Goal: Task Accomplishment & Management: Manage account settings

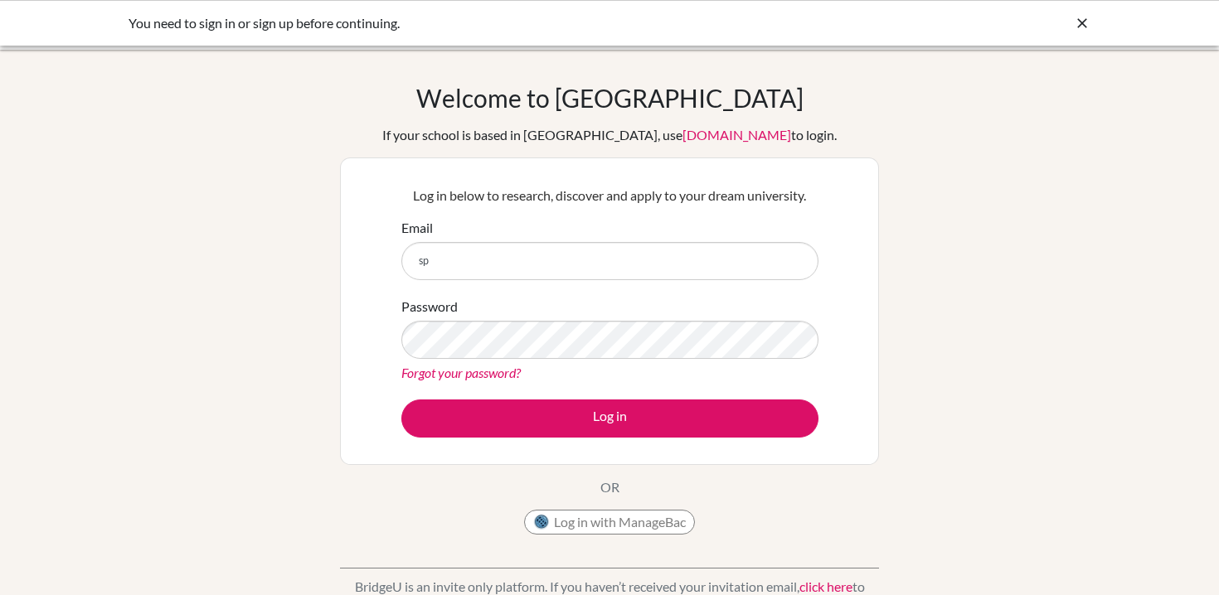
type input "s"
click at [533, 251] on input "26jeongwonj" at bounding box center [609, 261] width 417 height 38
click at [510, 262] on input "26jeongwonj" at bounding box center [609, 261] width 417 height 38
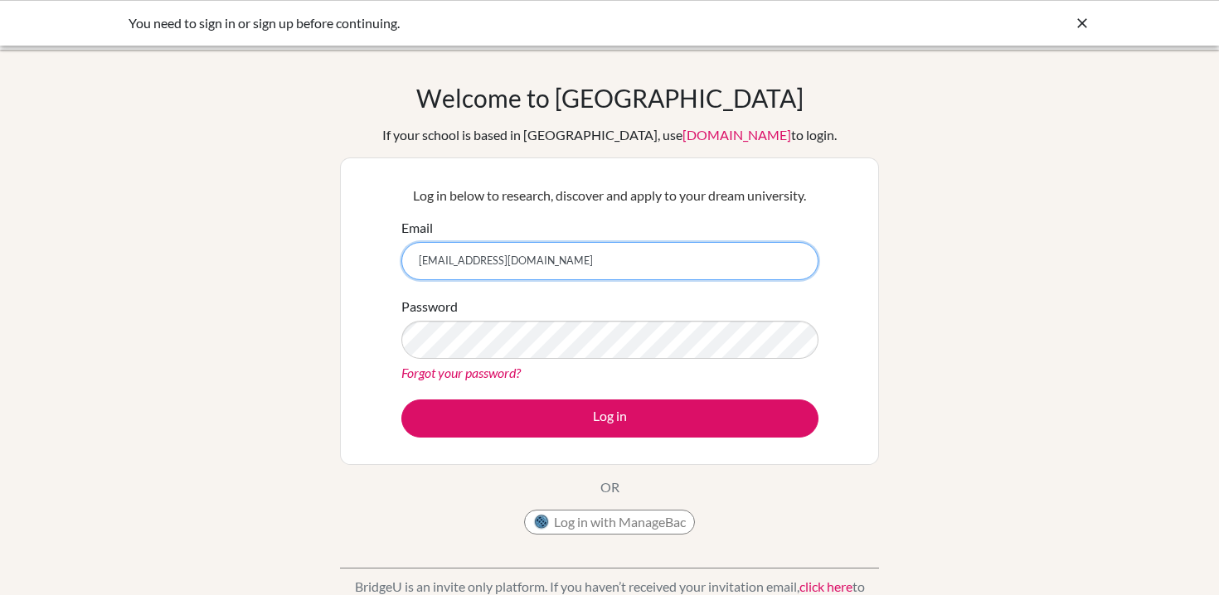
type input "[EMAIL_ADDRESS][DOMAIN_NAME]"
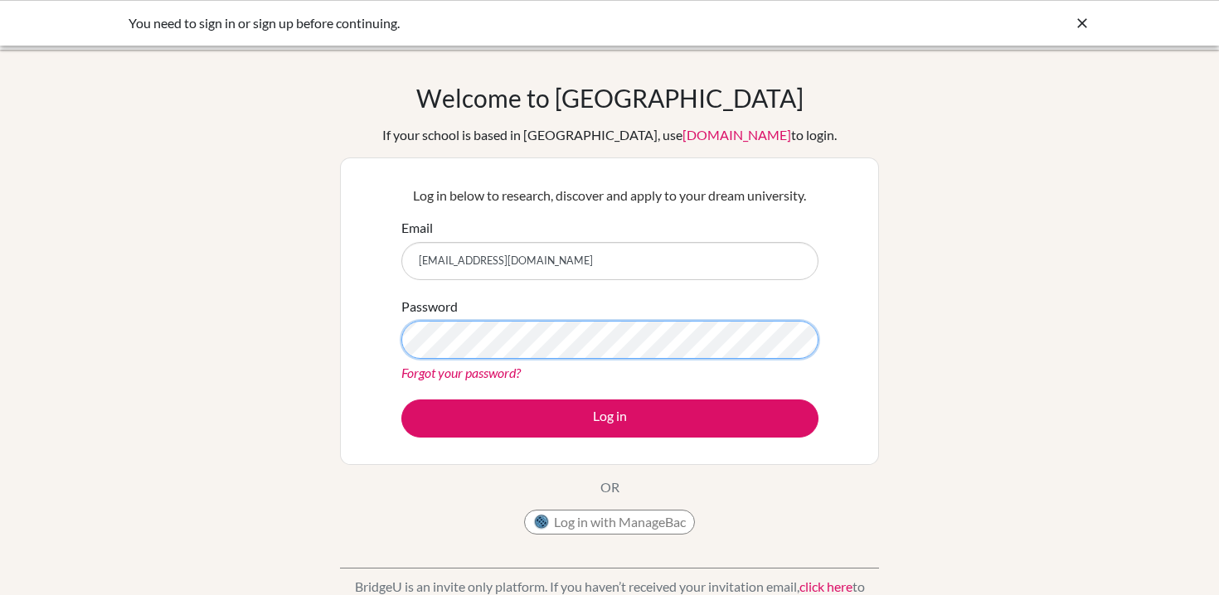
click at [401, 400] on button "Log in" at bounding box center [609, 419] width 417 height 38
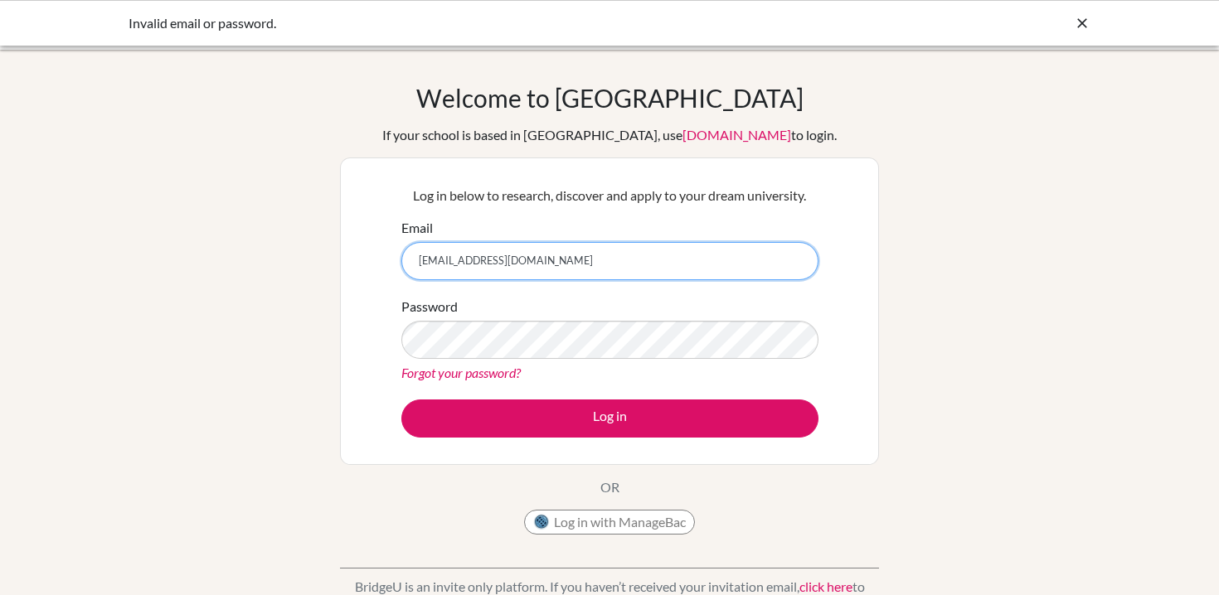
click at [536, 274] on input "[EMAIL_ADDRESS][DOMAIN_NAME]" at bounding box center [609, 261] width 417 height 38
type input "t"
type input "s"
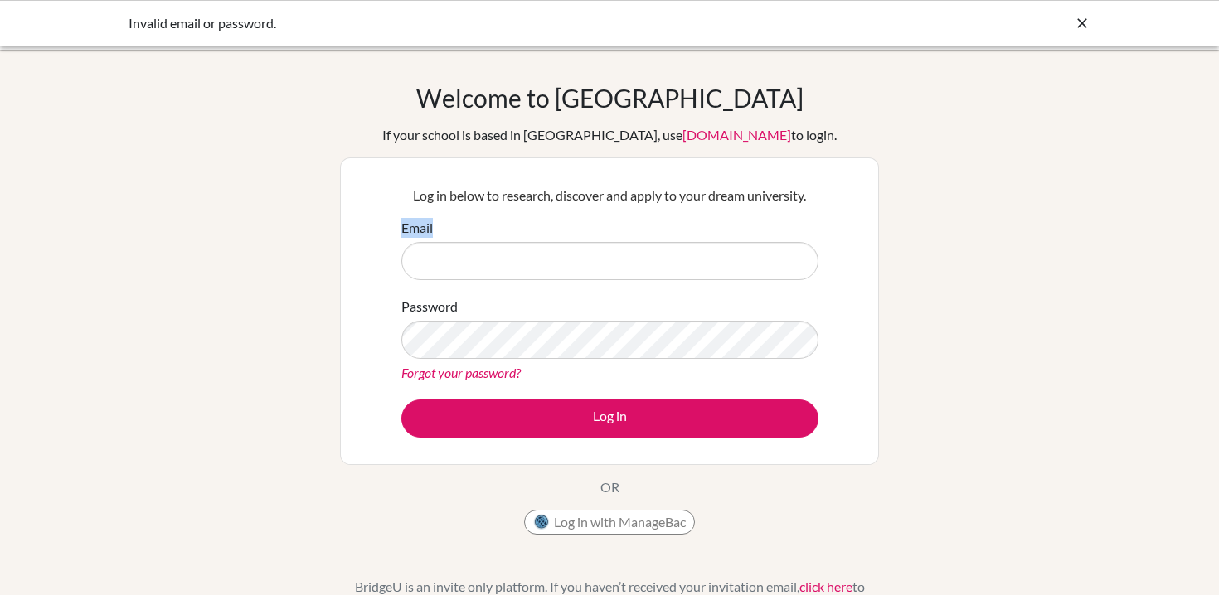
click at [667, 218] on div "Email" at bounding box center [609, 249] width 417 height 62
